Goal: Find specific page/section: Find specific page/section

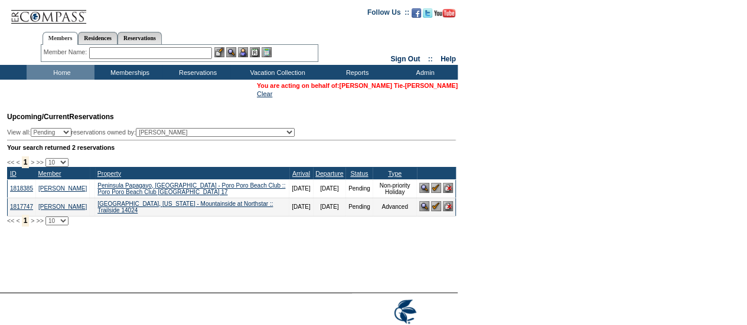
click at [433, 84] on link "[PERSON_NAME] Tie-[PERSON_NAME]" at bounding box center [398, 85] width 119 height 7
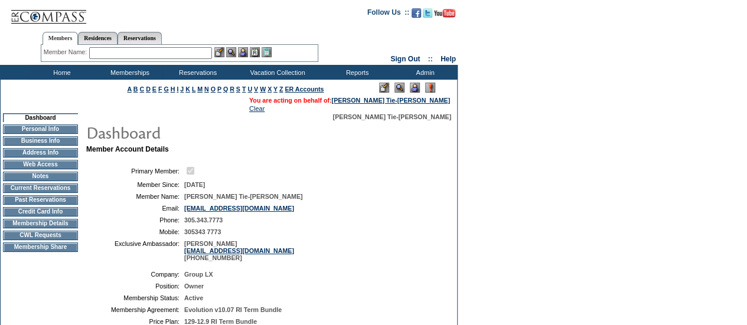
click at [371, 196] on td "Gary Tie-Shue" at bounding box center [310, 196] width 252 height 7
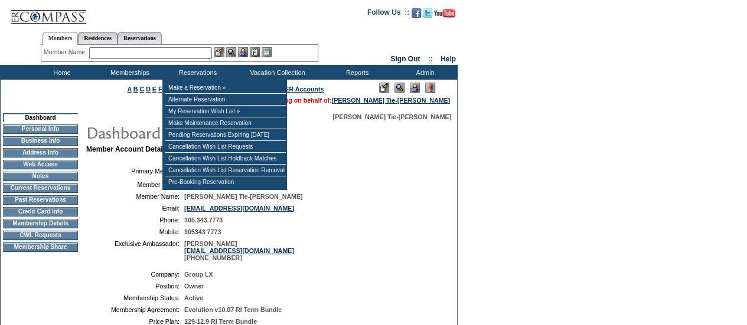
click at [194, 48] on input "text" at bounding box center [150, 53] width 123 height 12
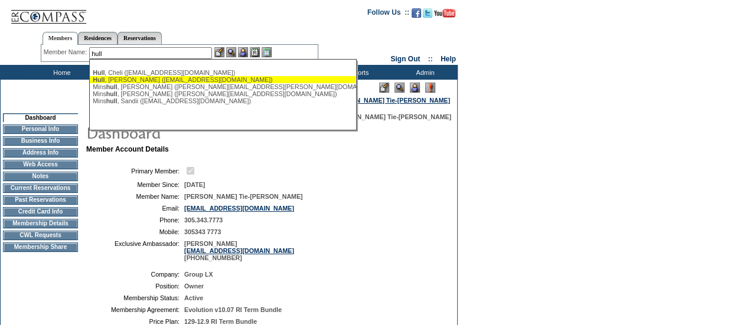
click at [195, 82] on div "Hull , Jess (jesshull49@gmail.com)" at bounding box center [223, 79] width 260 height 7
type input "Hull, Jess (jesshull49@gmail.com)"
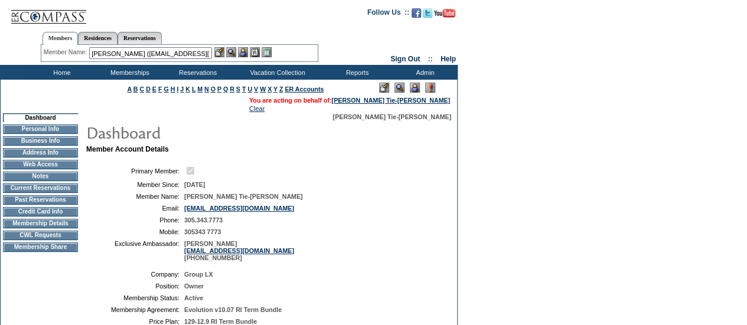
click at [234, 48] on img at bounding box center [231, 52] width 10 height 10
